Goal: Task Accomplishment & Management: Manage account settings

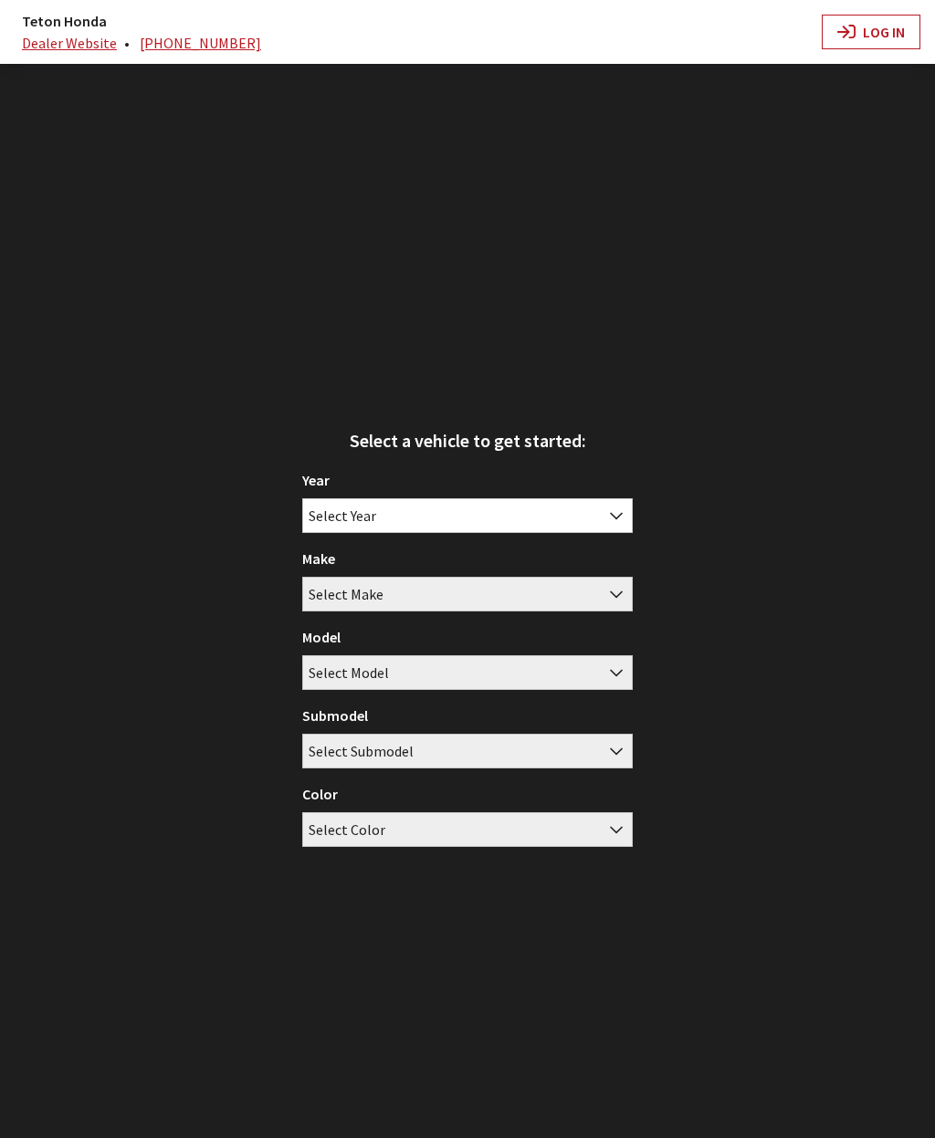
click at [882, 41] on button "Log In" at bounding box center [870, 32] width 99 height 35
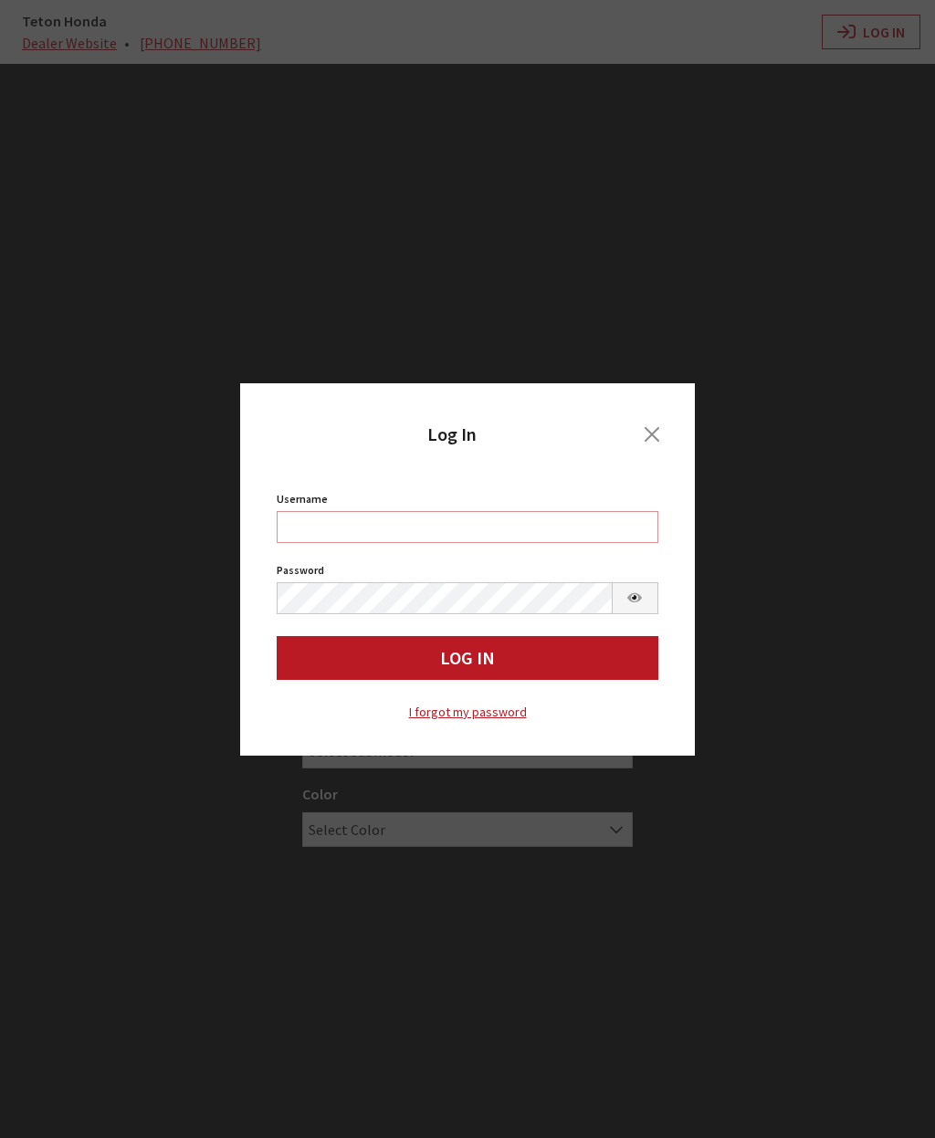
click at [371, 541] on input "Username" at bounding box center [468, 527] width 382 height 32
click at [377, 536] on input "Username" at bounding box center [468, 527] width 382 height 32
type input "tcrocker"
click at [359, 661] on button "Log In" at bounding box center [468, 658] width 382 height 44
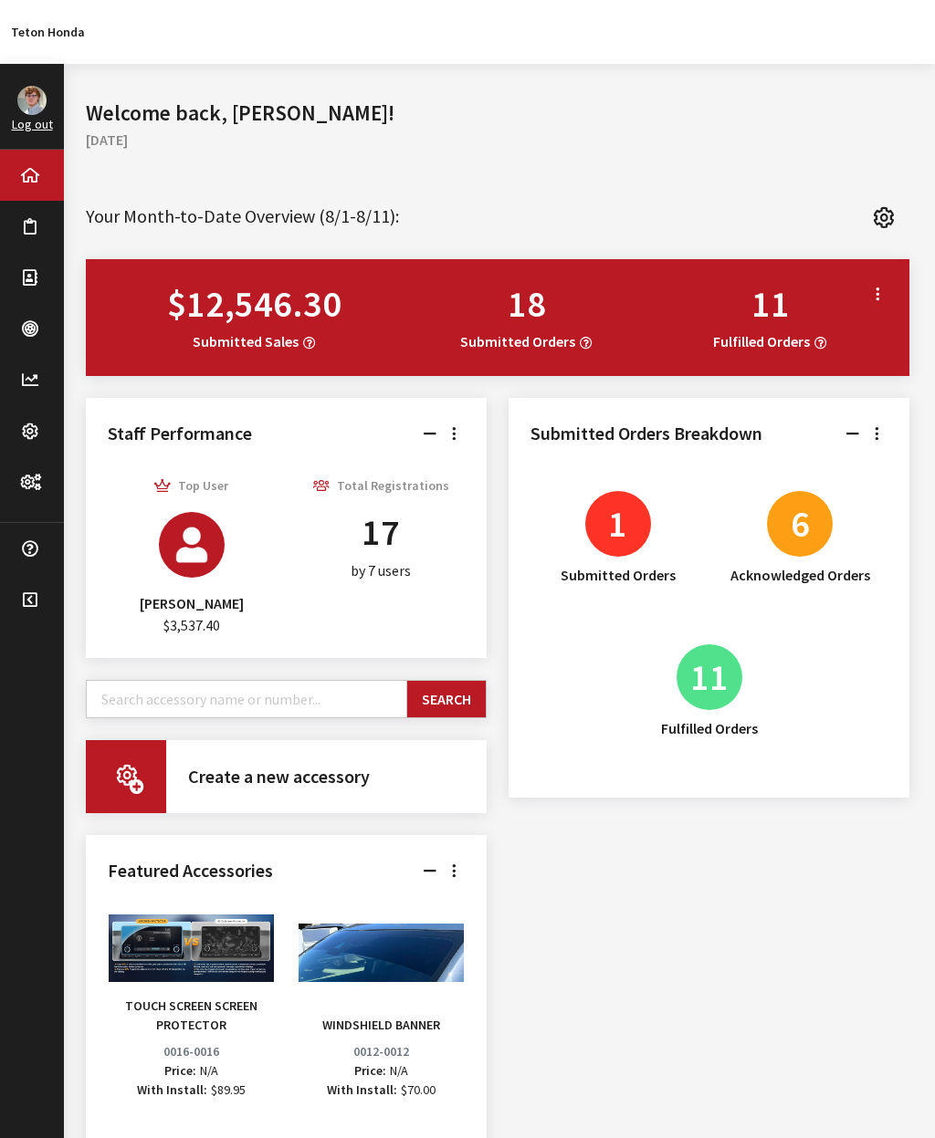
click at [37, 131] on link "Log out" at bounding box center [32, 124] width 41 height 16
